Goal: Information Seeking & Learning: Learn about a topic

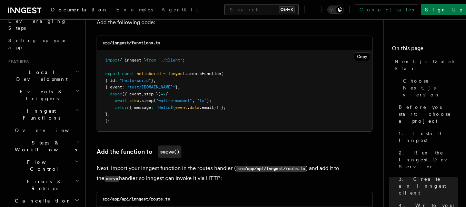
scroll to position [116, 0]
click at [78, 142] on icon "button" at bounding box center [79, 142] width 2 height 1
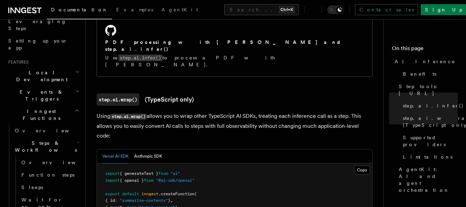
scroll to position [608, 0]
click at [411, 57] on link "AI Inference" at bounding box center [425, 61] width 66 height 12
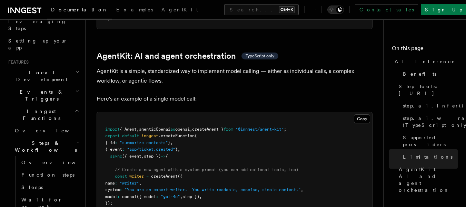
scroll to position [2011, 0]
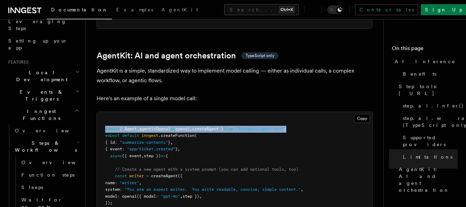
drag, startPoint x: 308, startPoint y: 93, endPoint x: 102, endPoint y: 98, distance: 206.4
click at [102, 112] on pre "import { Agent , agenticOpenai as openai , createAgent } from "@inngest/agent-k…" at bounding box center [234, 186] width 275 height 148
copy span "import { Agent , agenticOpenai as openai , createAgent } from "@inngest/agent-k…"
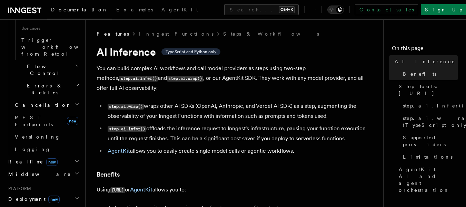
scroll to position [437, 0]
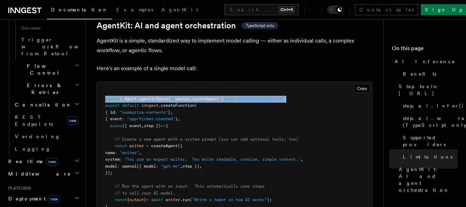
scroll to position [2041, 0]
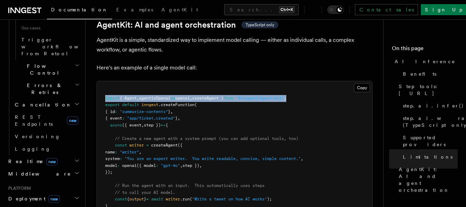
drag, startPoint x: 125, startPoint y: 140, endPoint x: 105, endPoint y: 114, distance: 32.6
click at [105, 114] on pre "import { Agent , agenticOpenai as openai , createAgent } from "@inngest/agent-k…" at bounding box center [234, 155] width 275 height 148
copy code "const writer = createAgent ({ name : "writer" , system : "You are an expert wri…"
